Goal: Transaction & Acquisition: Purchase product/service

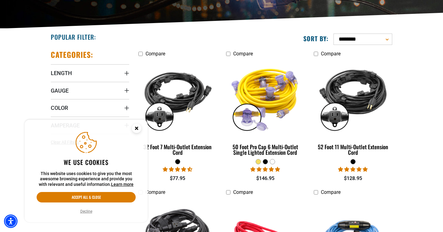
click at [136, 129] on circle "Cookie Consent" at bounding box center [136, 128] width 9 height 9
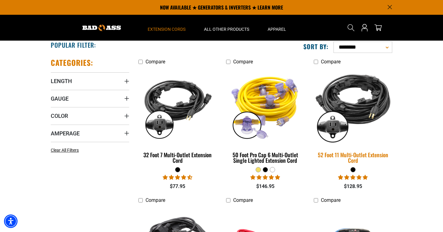
scroll to position [73, 0]
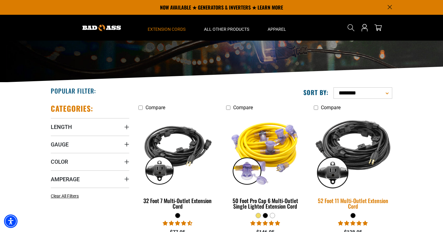
click at [369, 207] on div "52 Foot 11 Multi-Outlet Extension Cord" at bounding box center [353, 203] width 78 height 11
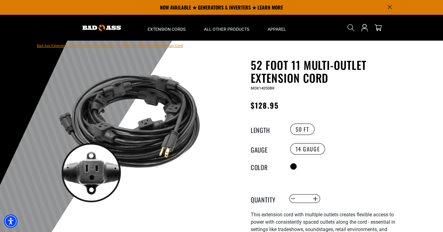
scroll to position [8, 0]
